Goal: Task Accomplishment & Management: Manage account settings

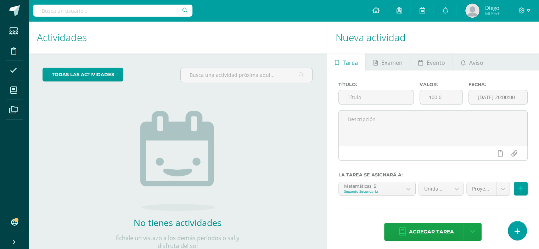
click at [525, 16] on div at bounding box center [524, 10] width 29 height 21
click at [525, 10] on span at bounding box center [524, 11] width 12 height 8
click at [508, 36] on span "Configuración" at bounding box center [506, 38] width 33 height 7
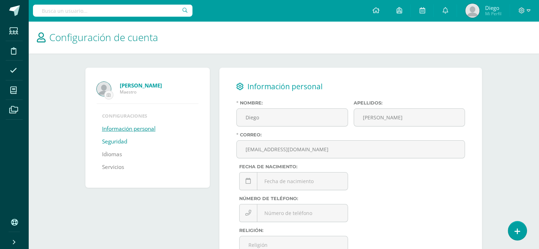
click at [114, 142] on link "Seguridad" at bounding box center [114, 141] width 25 height 13
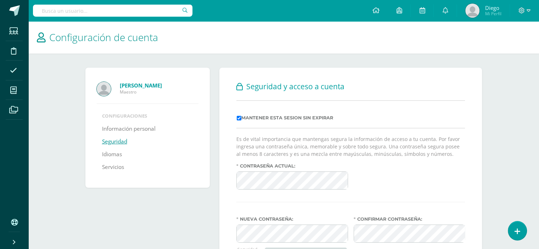
scroll to position [63, 0]
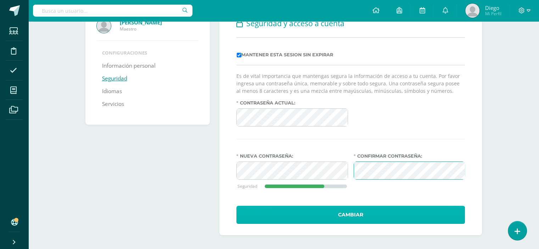
click at [340, 212] on button "Cambiar" at bounding box center [350, 215] width 228 height 18
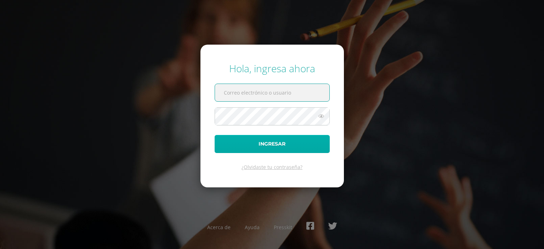
type input "dmartinez@bilinguesanjuan.edu.gt"
click at [278, 142] on button "Ingresar" at bounding box center [272, 144] width 115 height 18
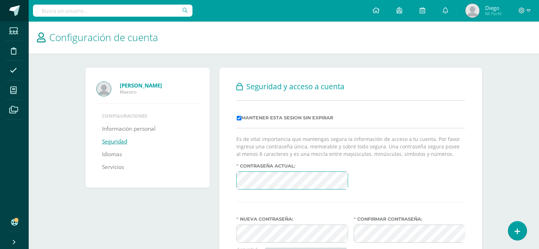
click at [11, 10] on span at bounding box center [14, 10] width 11 height 11
